Goal: Task Accomplishment & Management: Complete application form

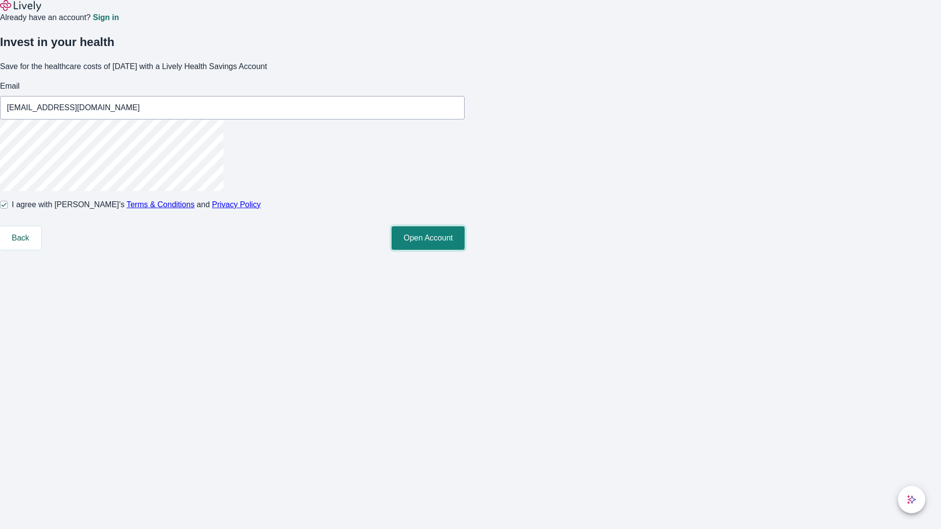
click at [465, 250] on button "Open Account" at bounding box center [428, 238] width 73 height 24
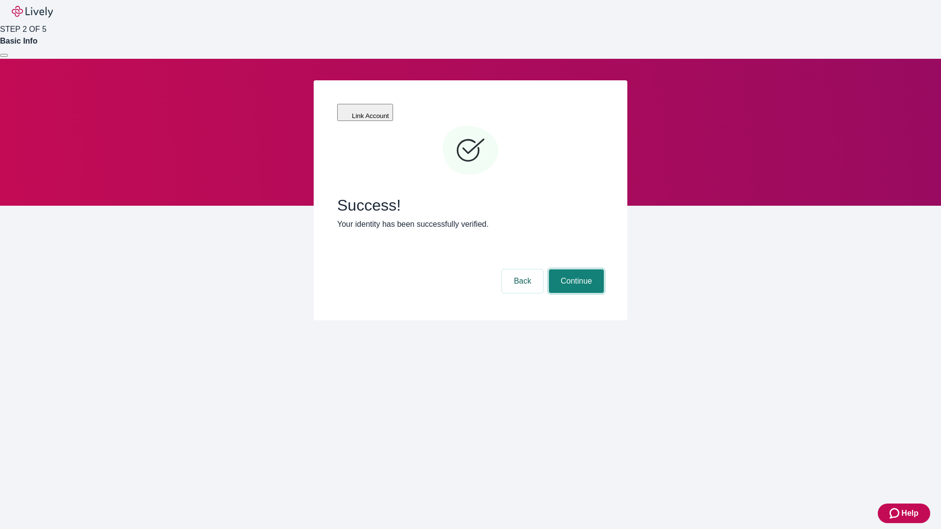
click at [575, 270] on button "Continue" at bounding box center [576, 282] width 55 height 24
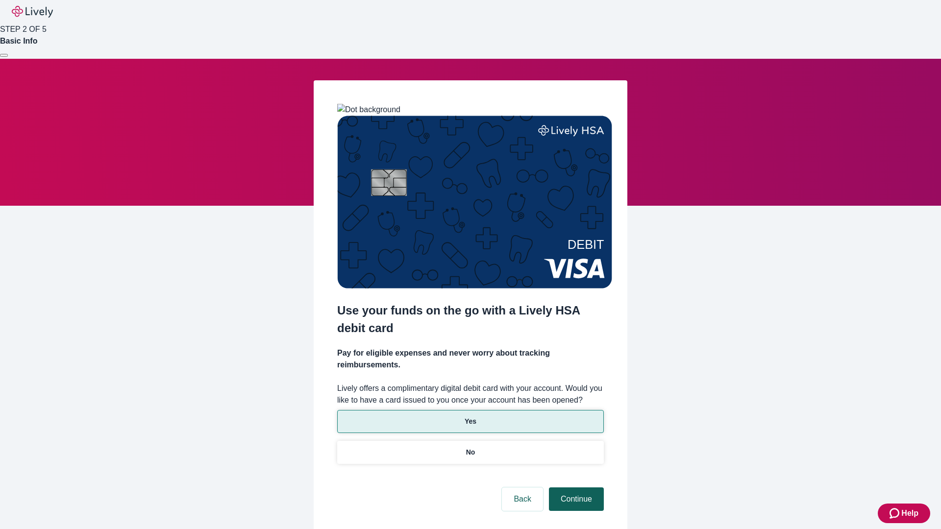
click at [470, 417] on p "Yes" at bounding box center [471, 422] width 12 height 10
click at [575, 488] on button "Continue" at bounding box center [576, 500] width 55 height 24
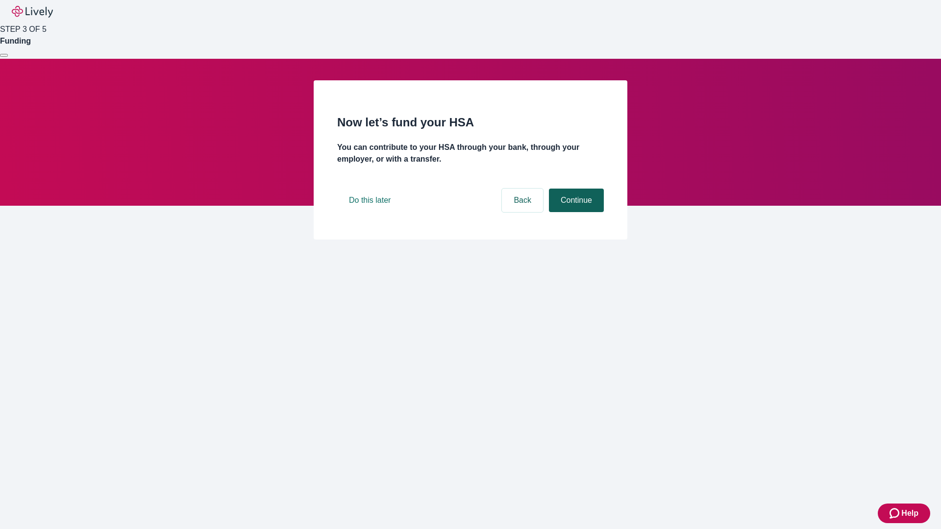
click at [575, 212] on button "Continue" at bounding box center [576, 201] width 55 height 24
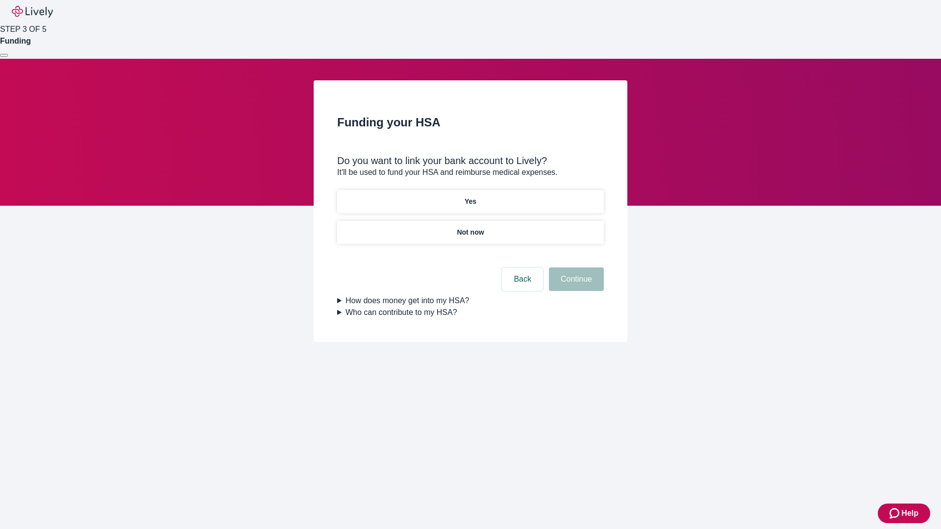
click at [470, 197] on p "Yes" at bounding box center [471, 202] width 12 height 10
click at [575, 268] on button "Continue" at bounding box center [576, 280] width 55 height 24
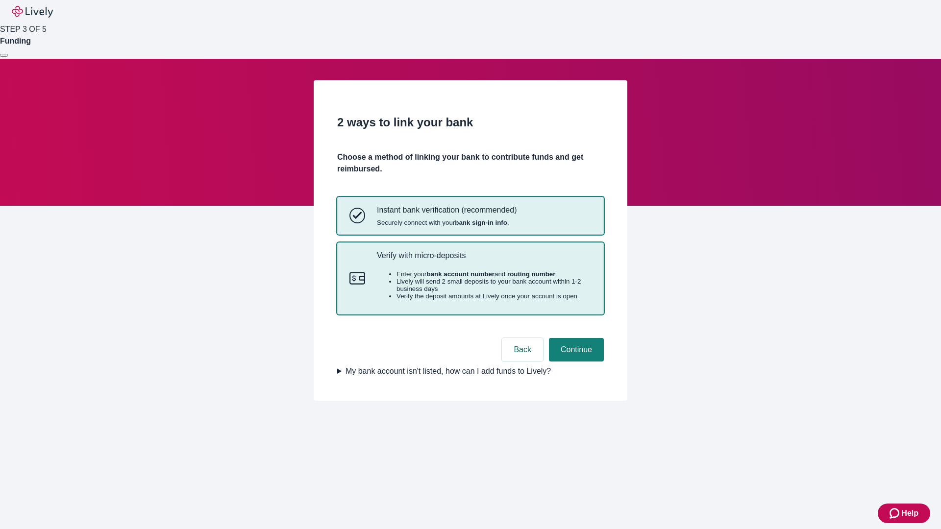
click at [484, 260] on p "Verify with micro-deposits" at bounding box center [484, 255] width 215 height 9
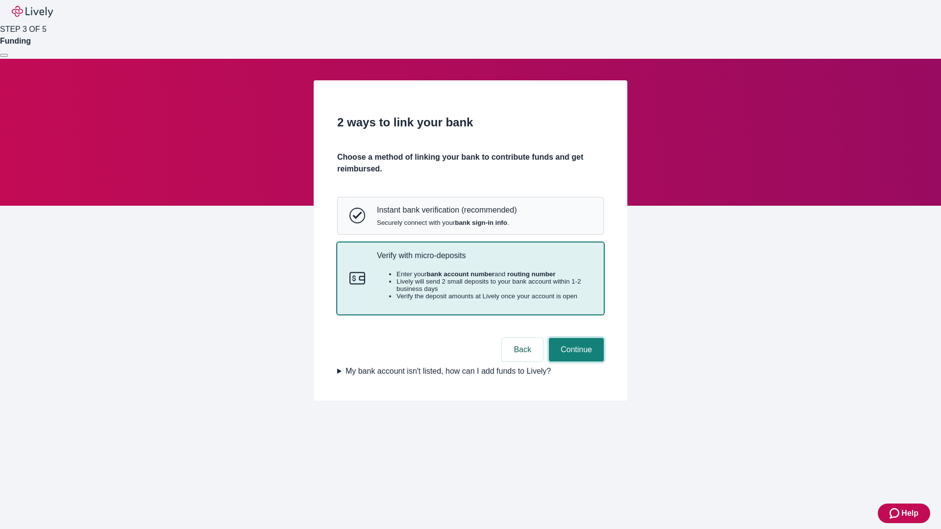
click at [575, 362] on button "Continue" at bounding box center [576, 350] width 55 height 24
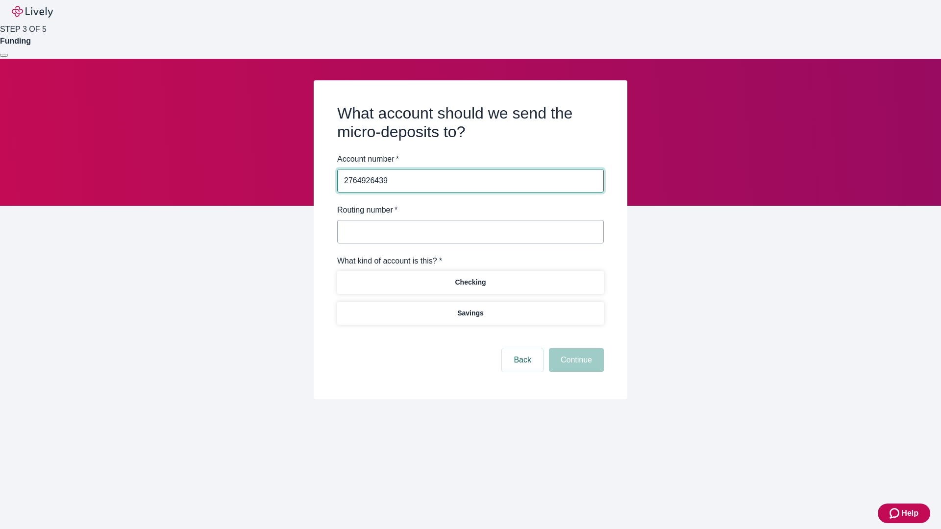
type input "2764926439"
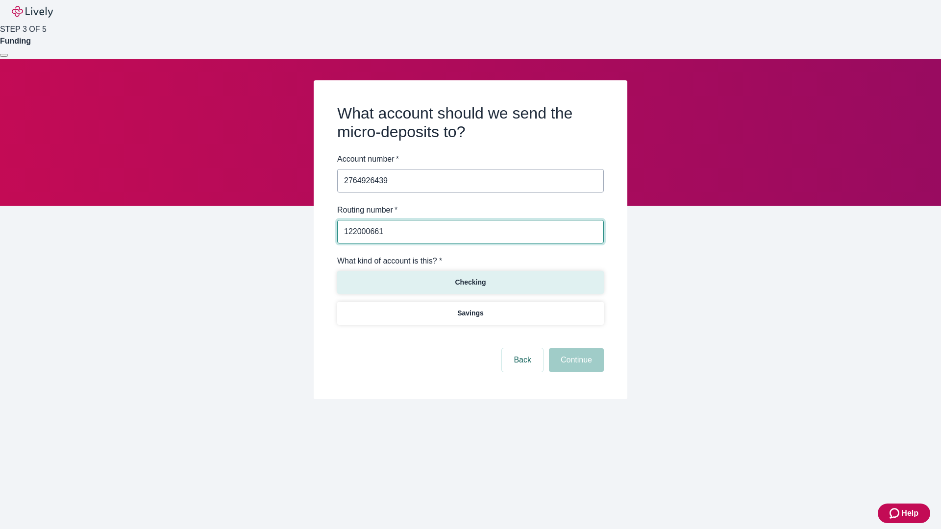
type input "122000661"
click at [470, 282] on p "Checking" at bounding box center [470, 282] width 31 height 10
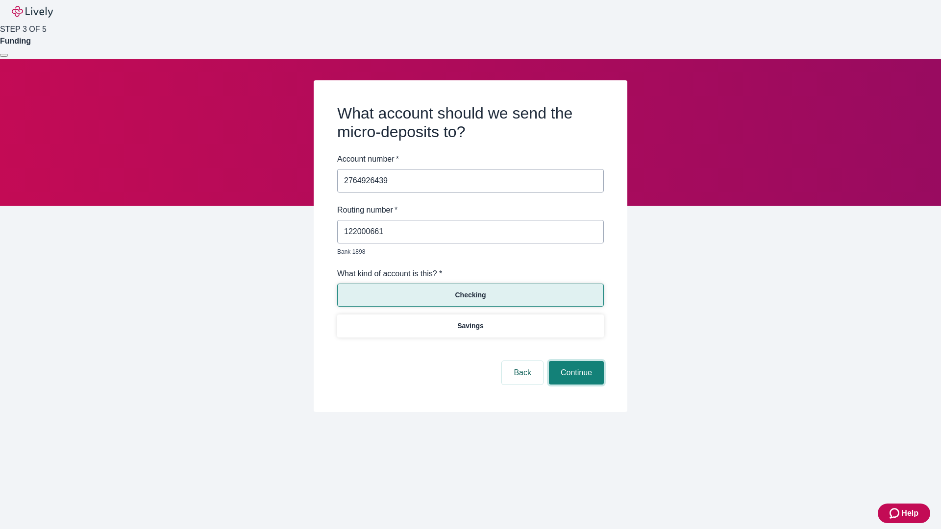
click at [575, 362] on button "Continue" at bounding box center [576, 373] width 55 height 24
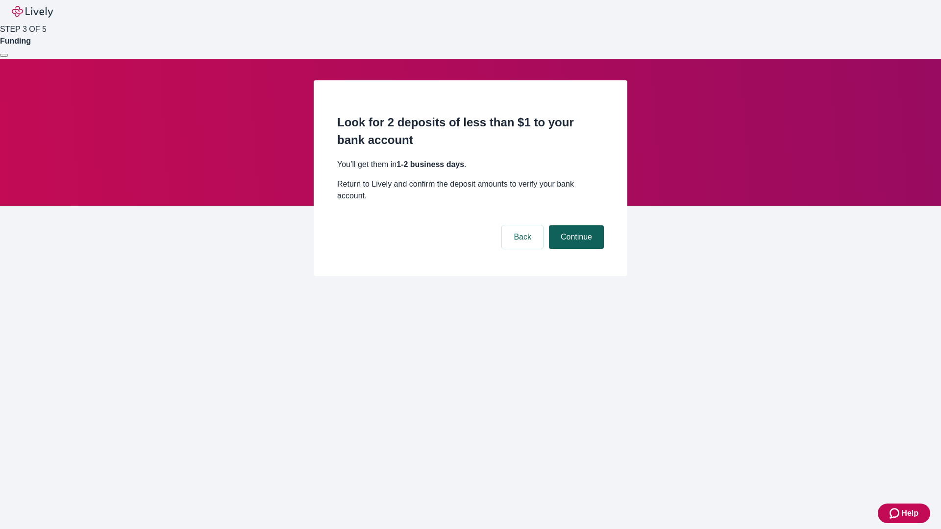
click at [575, 226] on button "Continue" at bounding box center [576, 238] width 55 height 24
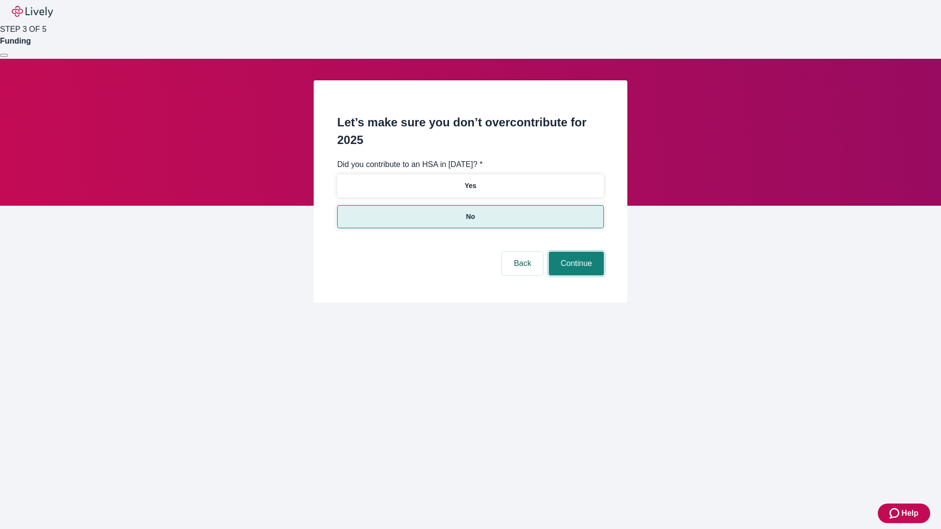
click at [575, 252] on button "Continue" at bounding box center [576, 264] width 55 height 24
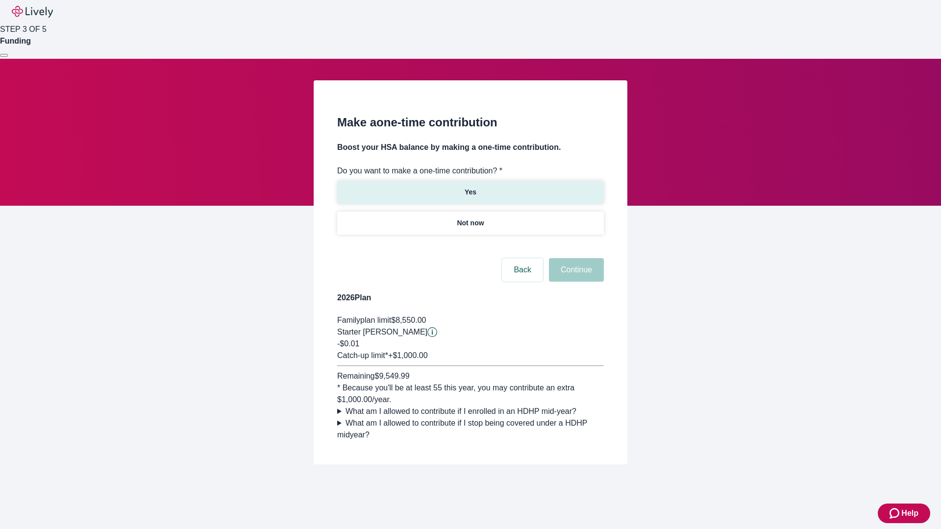
click at [470, 187] on p "Yes" at bounding box center [471, 192] width 12 height 10
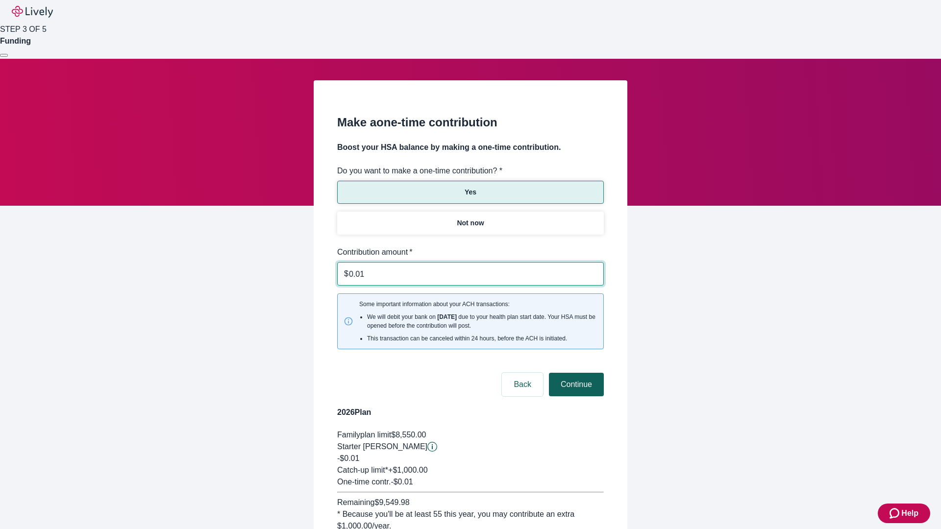
type input "0.01"
click at [575, 373] on button "Continue" at bounding box center [576, 385] width 55 height 24
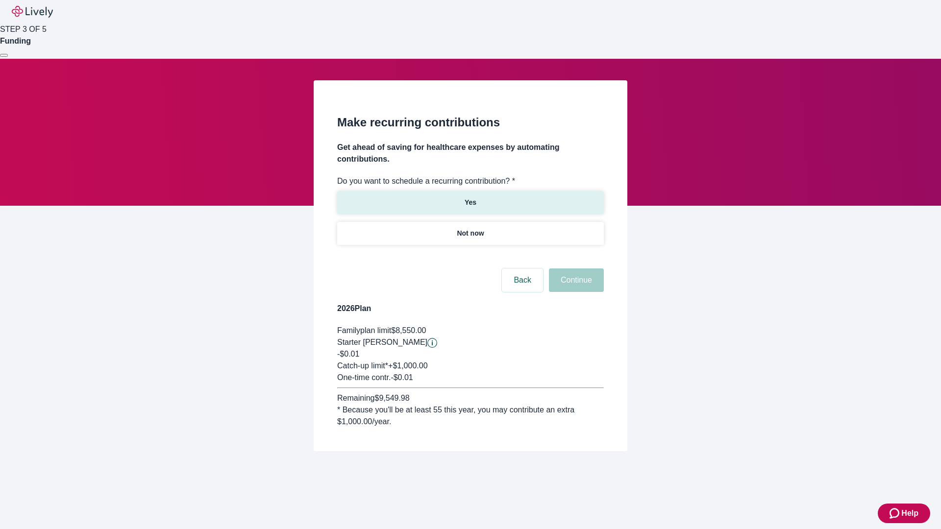
click at [470, 198] on p "Yes" at bounding box center [471, 203] width 12 height 10
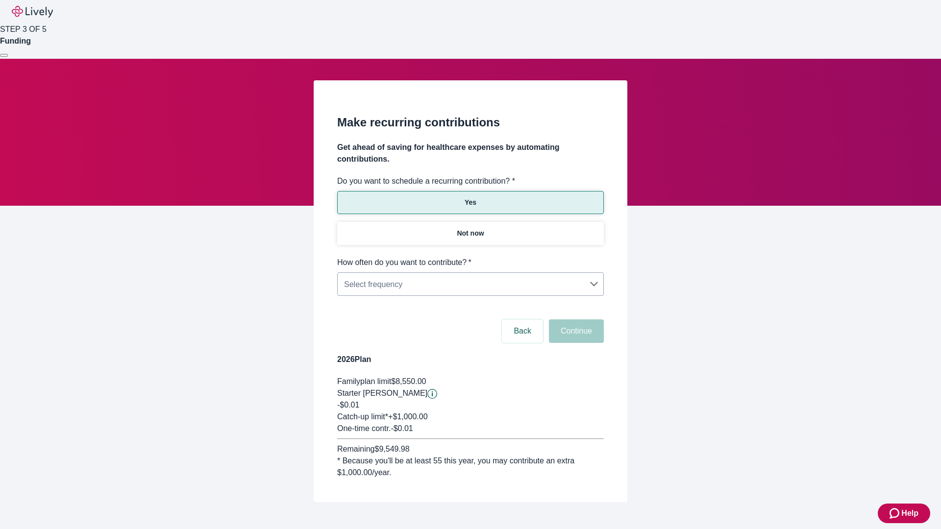
click at [470, 257] on body "Help STEP 3 OF 5 Funding Make recurring contributions Get ahead of saving for h…" at bounding box center [470, 275] width 941 height 550
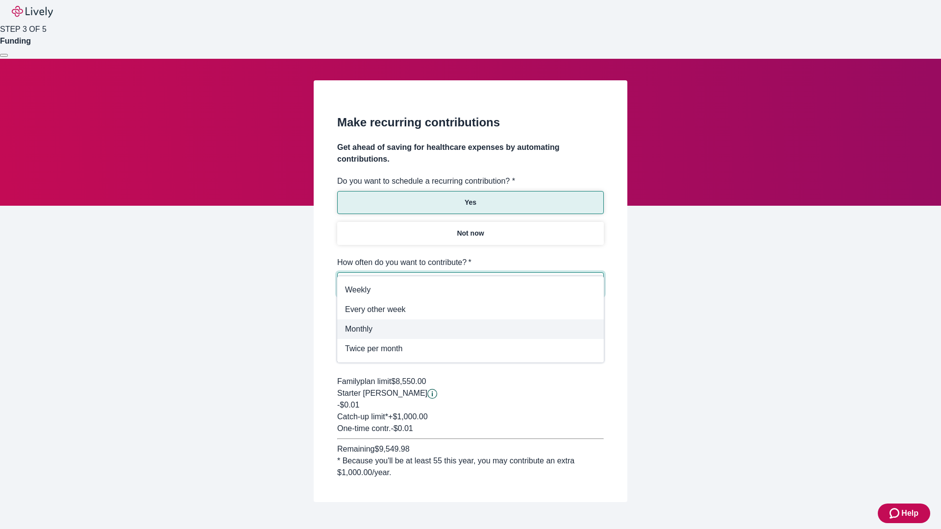
click at [471, 329] on span "Monthly" at bounding box center [470, 330] width 251 height 12
type input "Monthly"
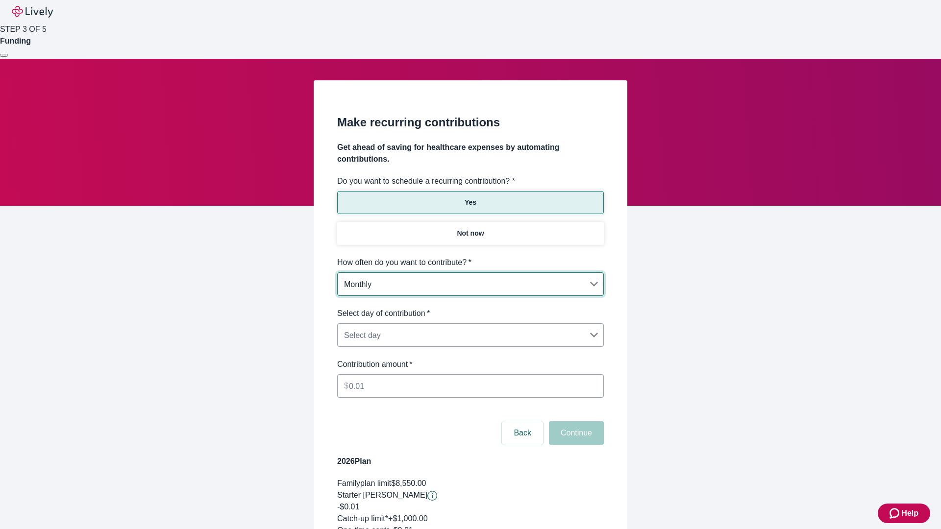
click at [470, 308] on body "Help STEP 3 OF 5 Funding Make recurring contributions Get ahead of saving for h…" at bounding box center [470, 326] width 941 height 652
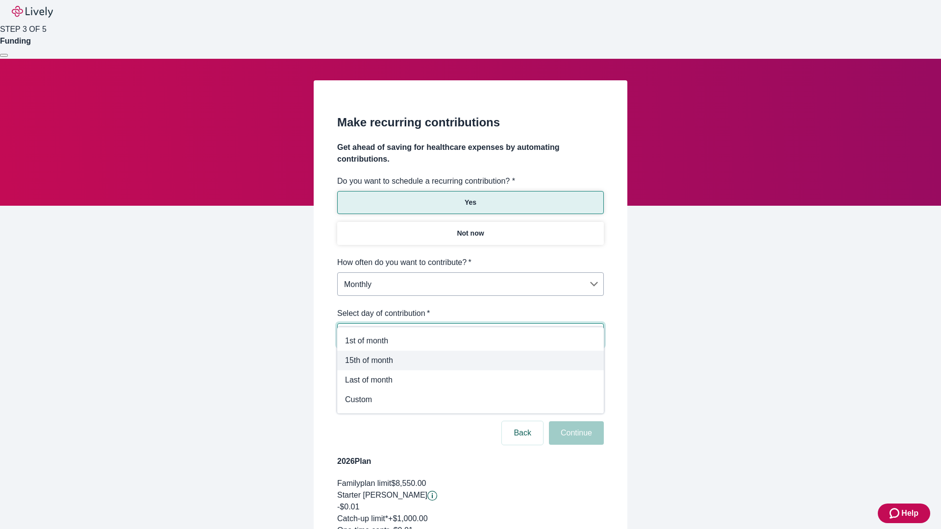
click at [471, 361] on span "15th of month" at bounding box center [470, 361] width 251 height 12
type input "Monthly15th"
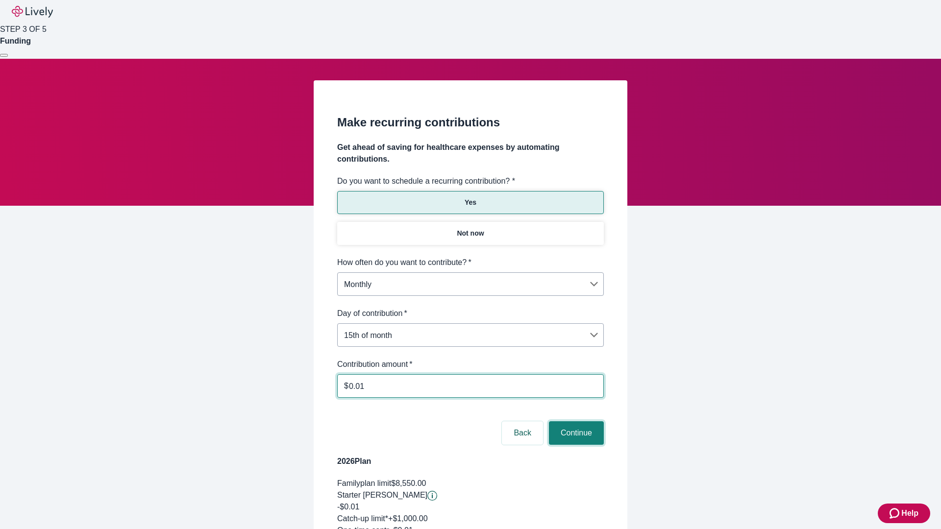
click at [575, 422] on button "Continue" at bounding box center [576, 434] width 55 height 24
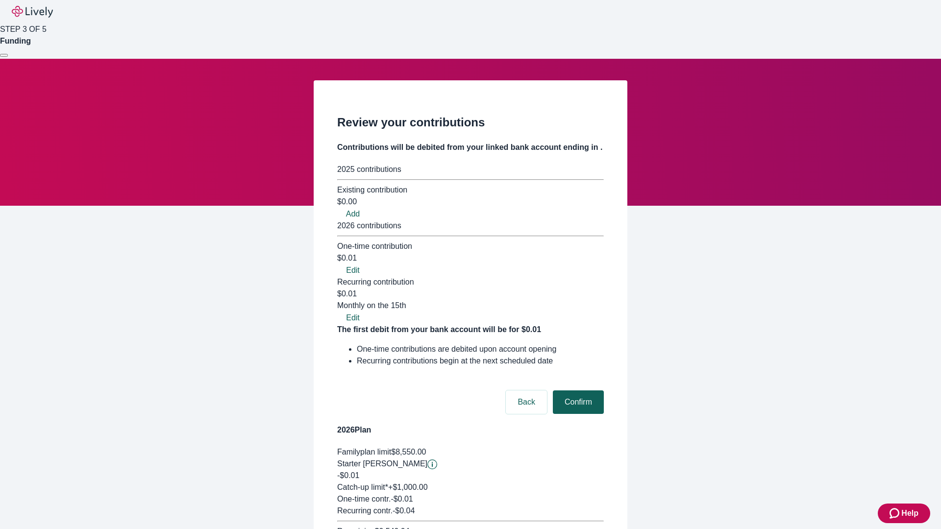
click at [577, 391] on button "Confirm" at bounding box center [578, 403] width 51 height 24
